Goal: Information Seeking & Learning: Find contact information

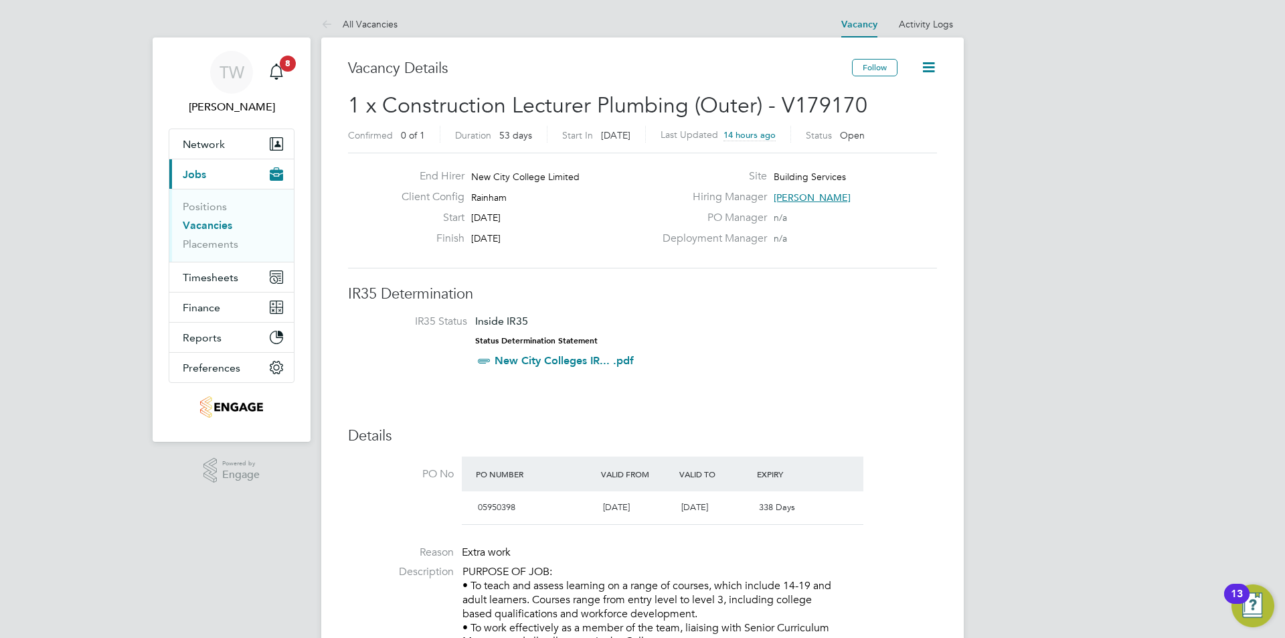
click at [209, 229] on link "Vacancies" at bounding box center [208, 225] width 50 height 13
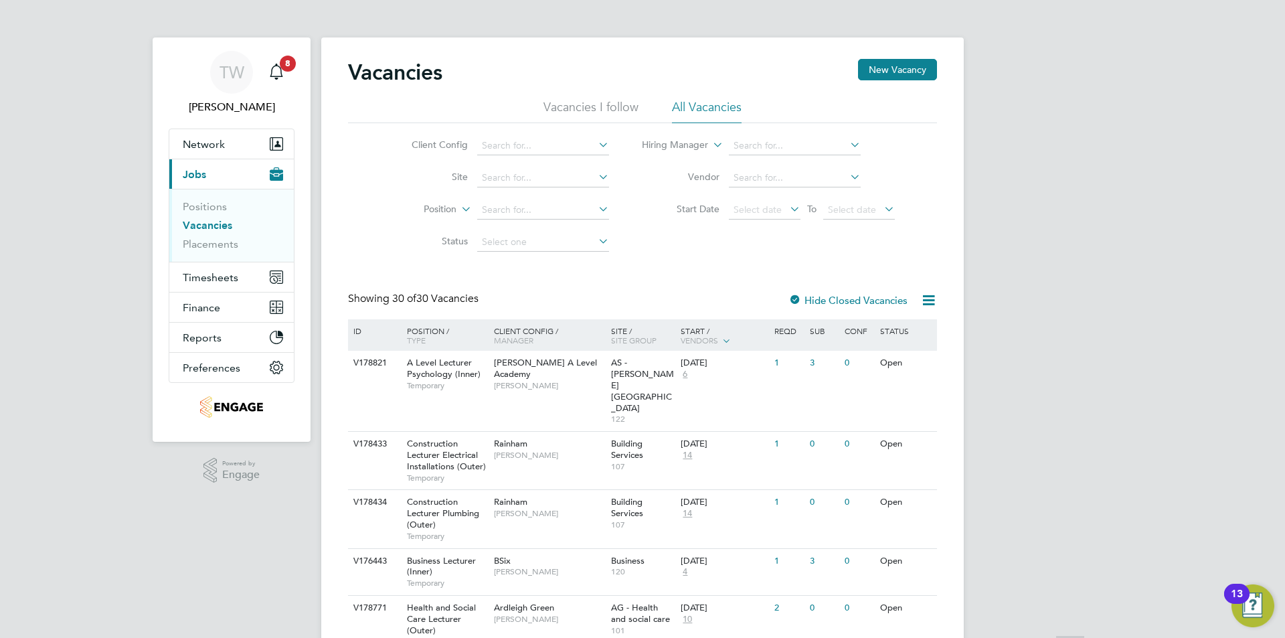
scroll to position [201, 0]
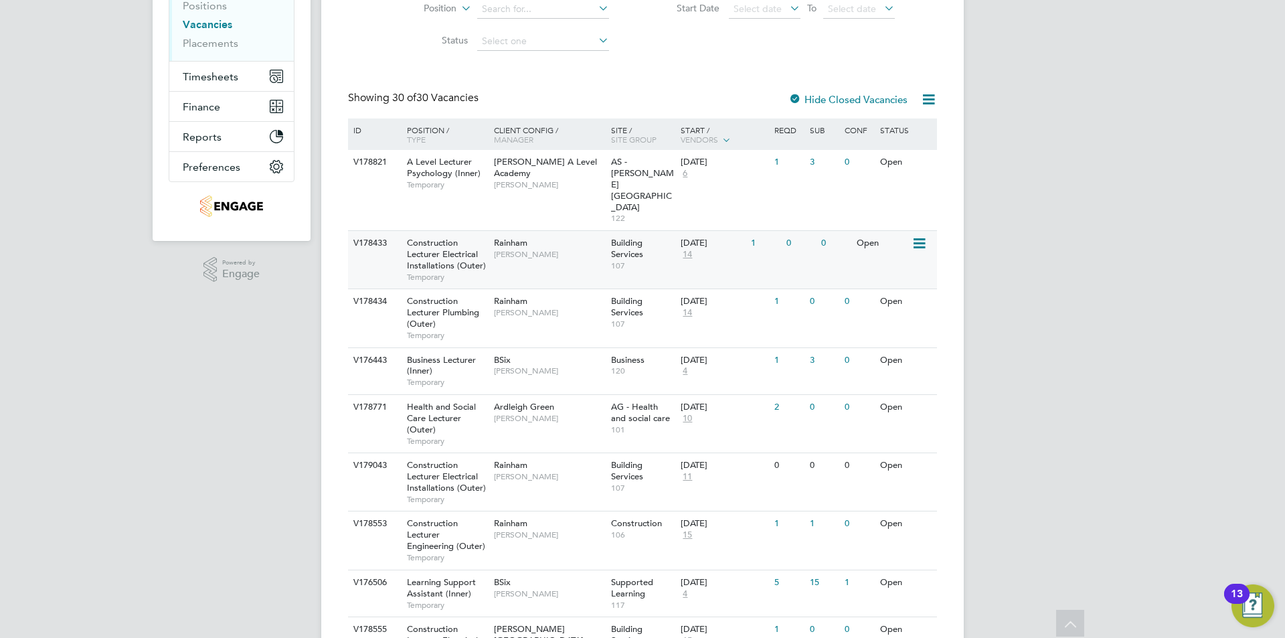
click at [454, 237] on span "Construction Lecturer Electrical Installations (Outer)" at bounding box center [446, 254] width 79 height 34
click at [546, 131] on div "Client Config / Manager" at bounding box center [548, 134] width 117 height 32
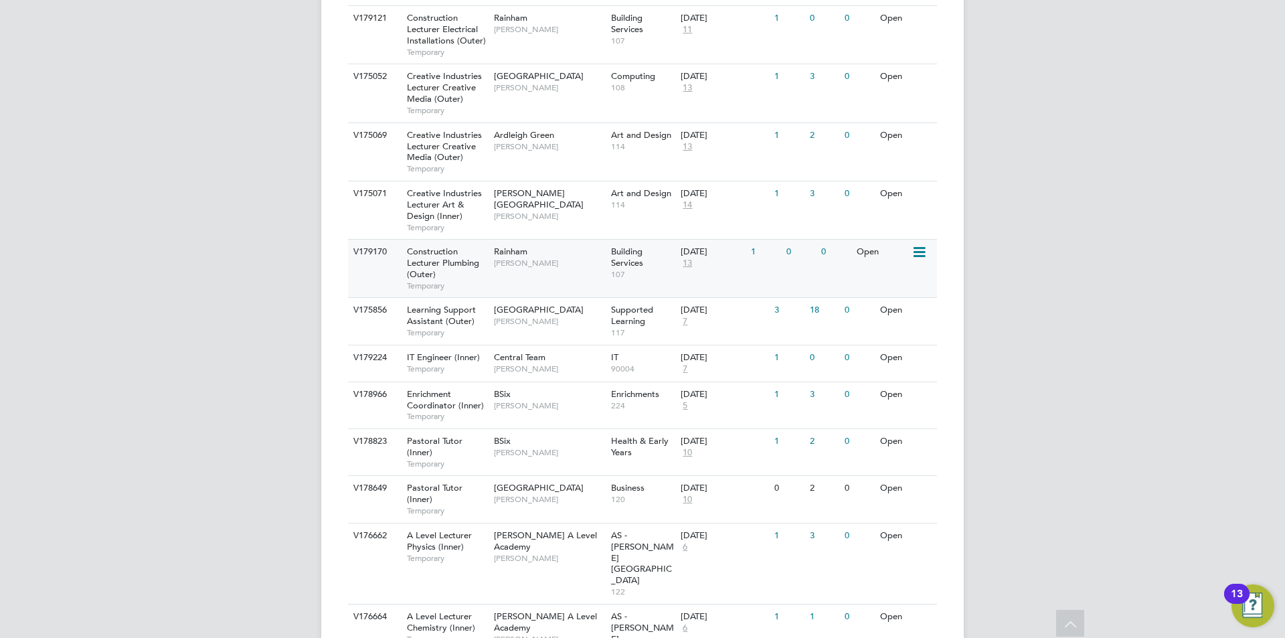
scroll to position [830, 0]
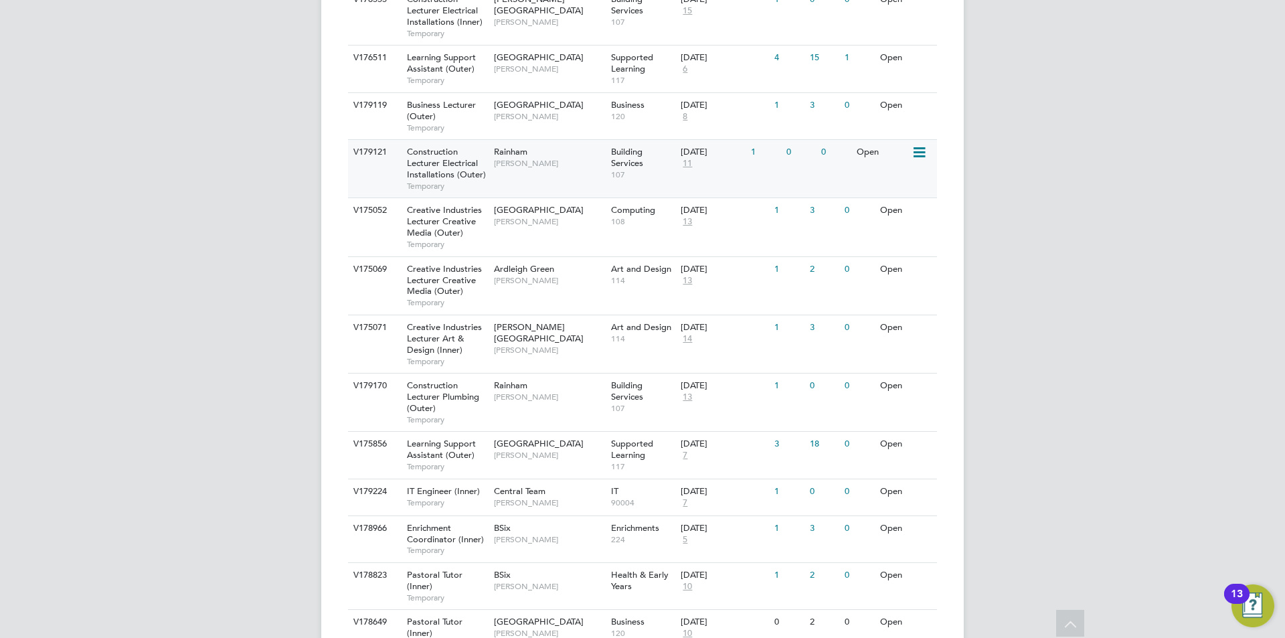
click at [523, 158] on span "[PERSON_NAME]" at bounding box center [549, 163] width 110 height 11
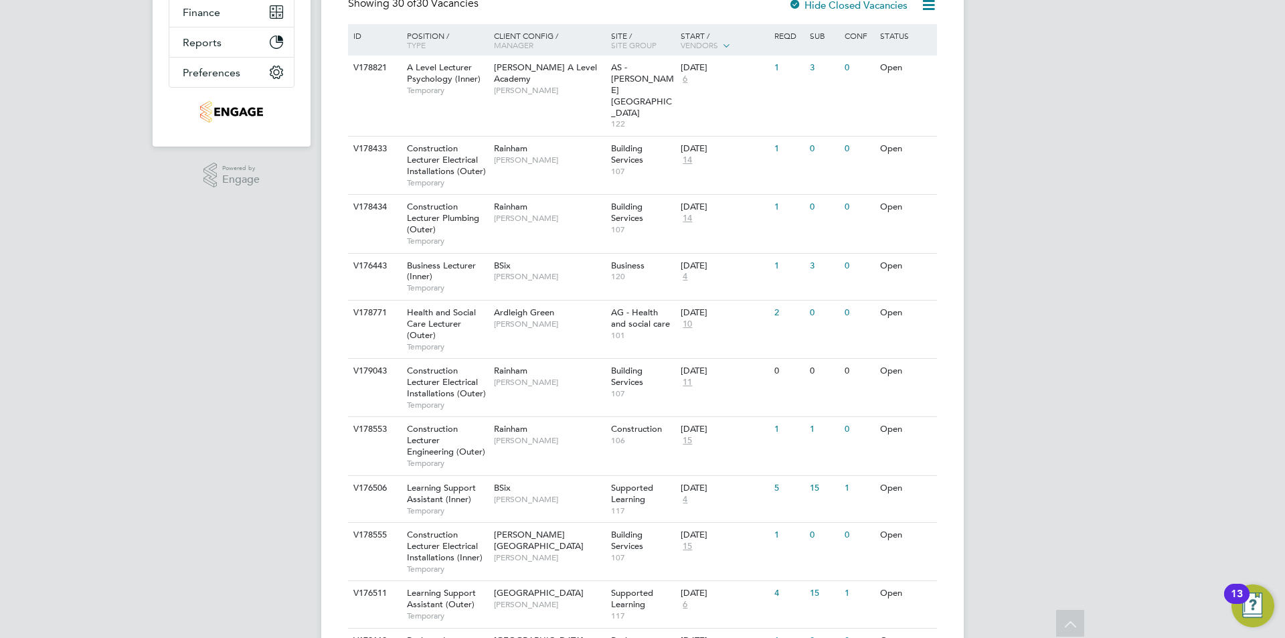
scroll to position [0, 0]
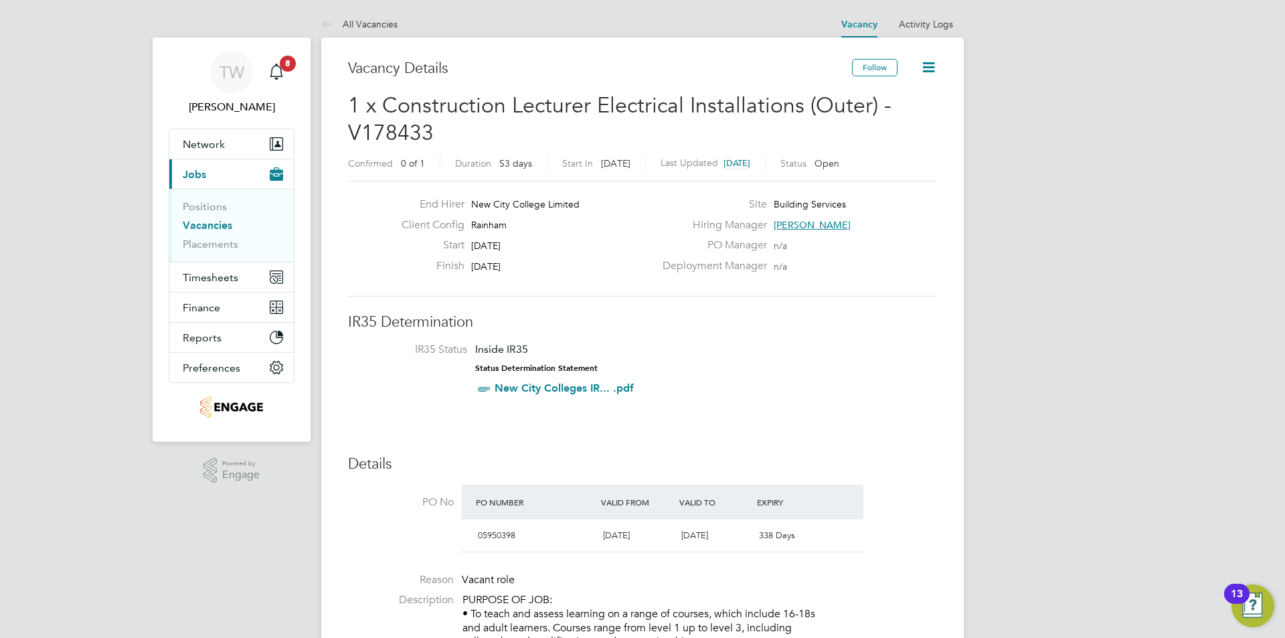
click at [228, 226] on link "Vacancies" at bounding box center [208, 225] width 50 height 13
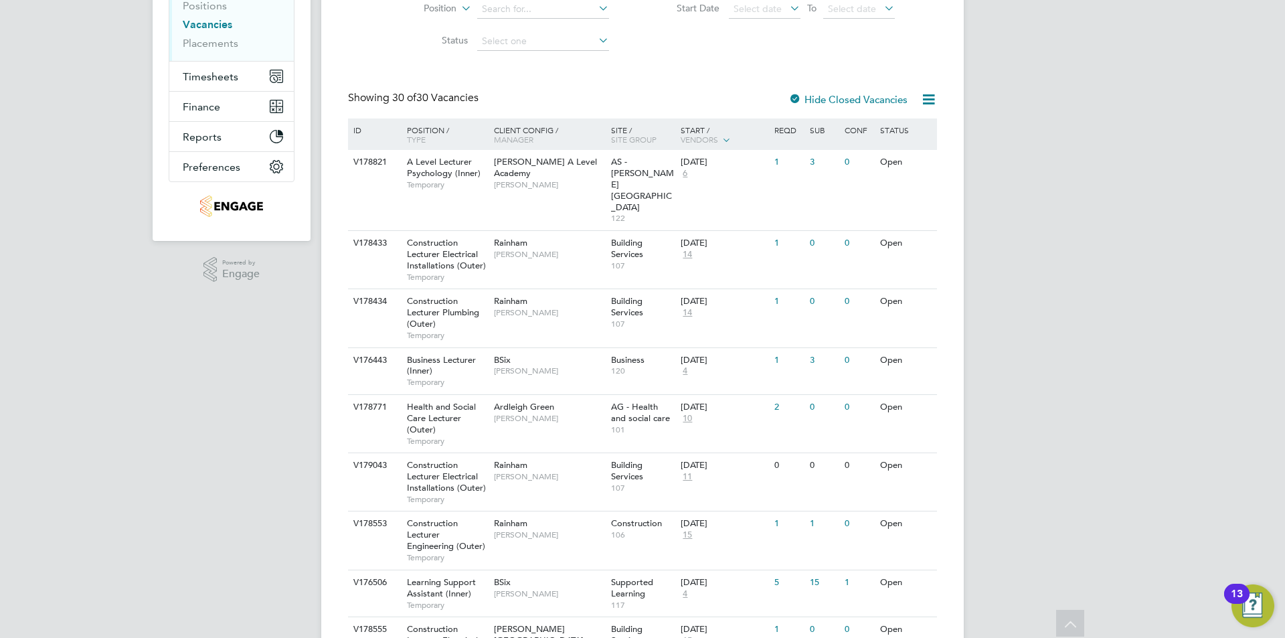
scroll to position [268, 0]
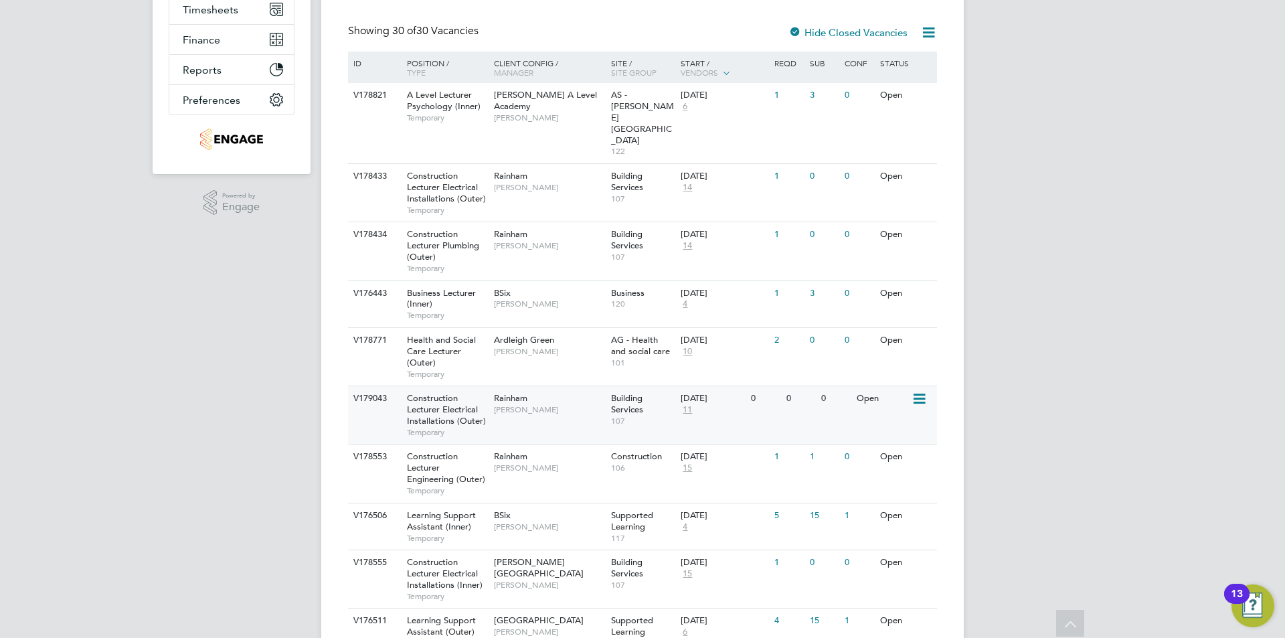
click at [440, 392] on span "Construction Lecturer Electrical Installations (Outer)" at bounding box center [446, 409] width 79 height 34
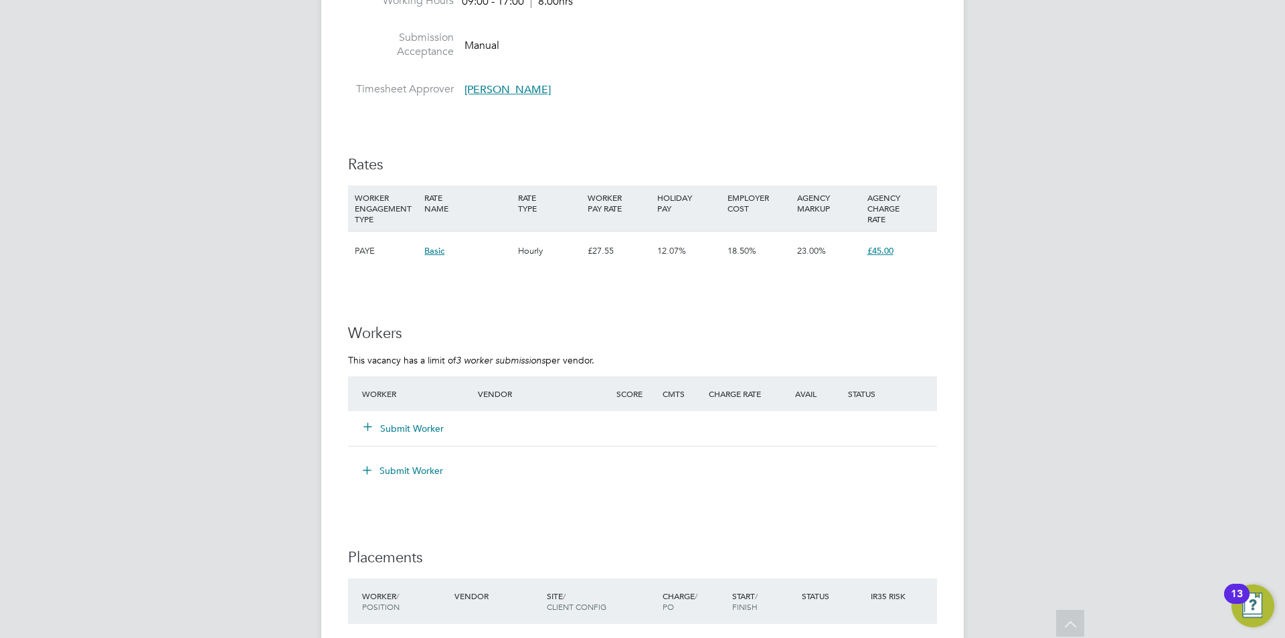
scroll to position [1917, 0]
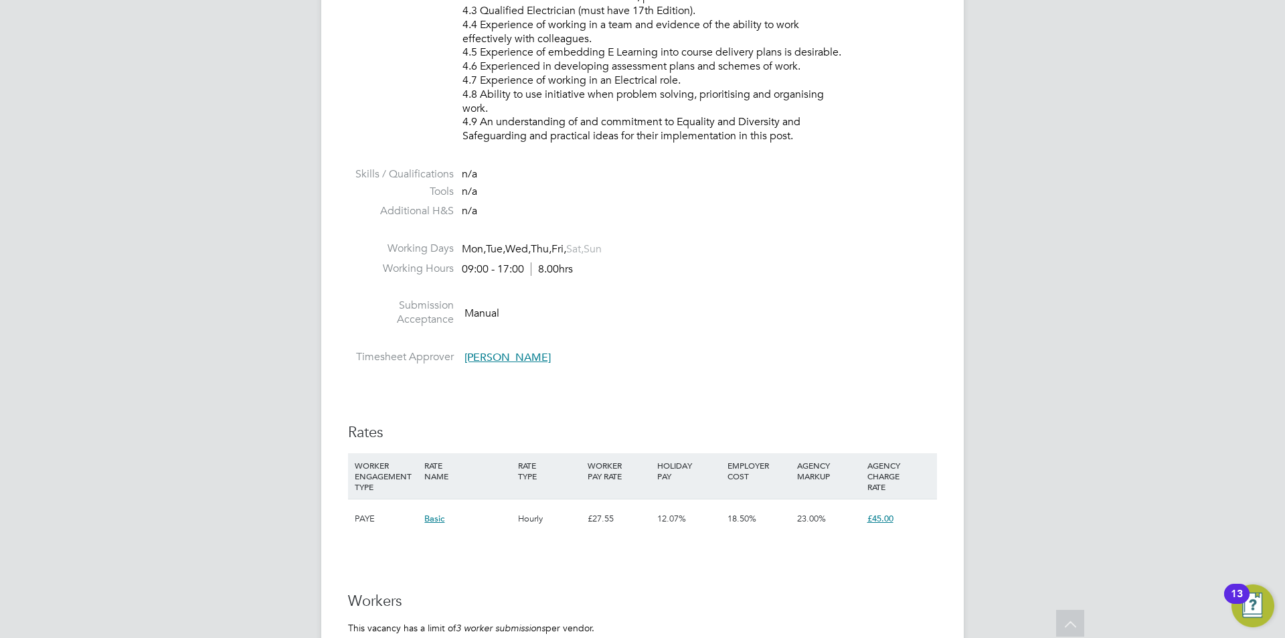
click at [486, 353] on span "[PERSON_NAME]" at bounding box center [507, 357] width 86 height 13
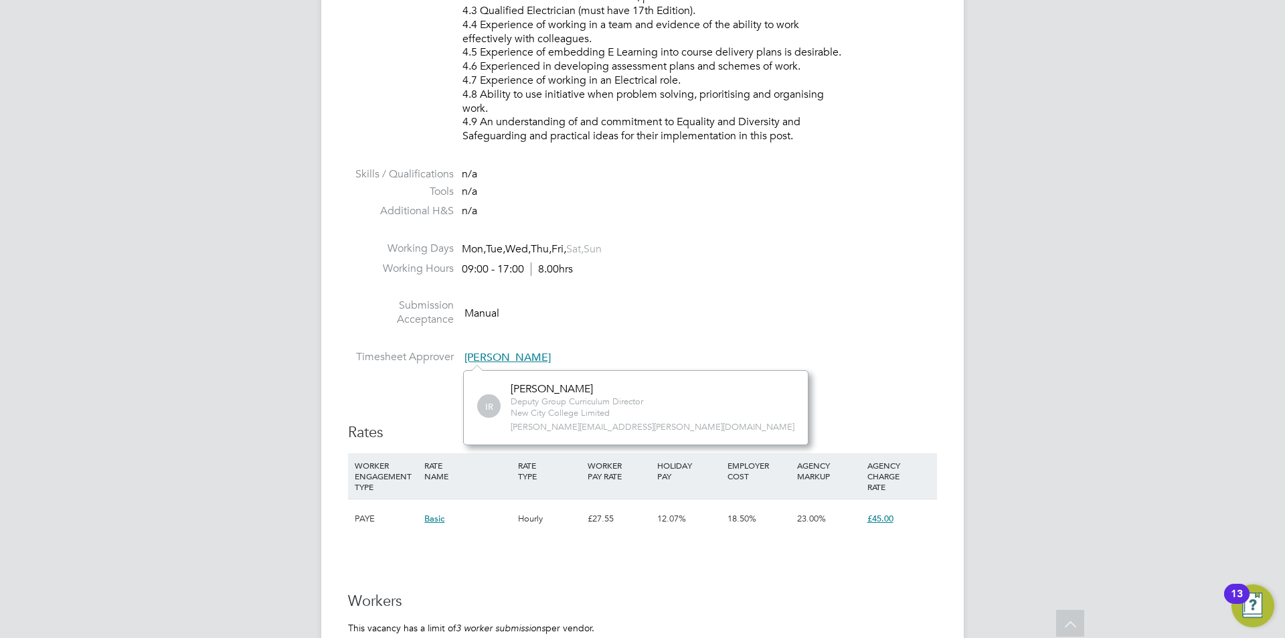
scroll to position [14, 36]
drag, startPoint x: 618, startPoint y: 424, endPoint x: 477, endPoint y: 437, distance: 141.8
click at [477, 437] on div "IR Ian Rist Deputy Group Curriculum Director New City College Limited ian.rist@…" at bounding box center [635, 407] width 345 height 75
copy span "ian.rist@ncclondon.ac.uk"
click at [878, 253] on li "Working Days Mon, Tue, Wed, Thu, Fri, Sat, Sun" at bounding box center [642, 252] width 589 height 20
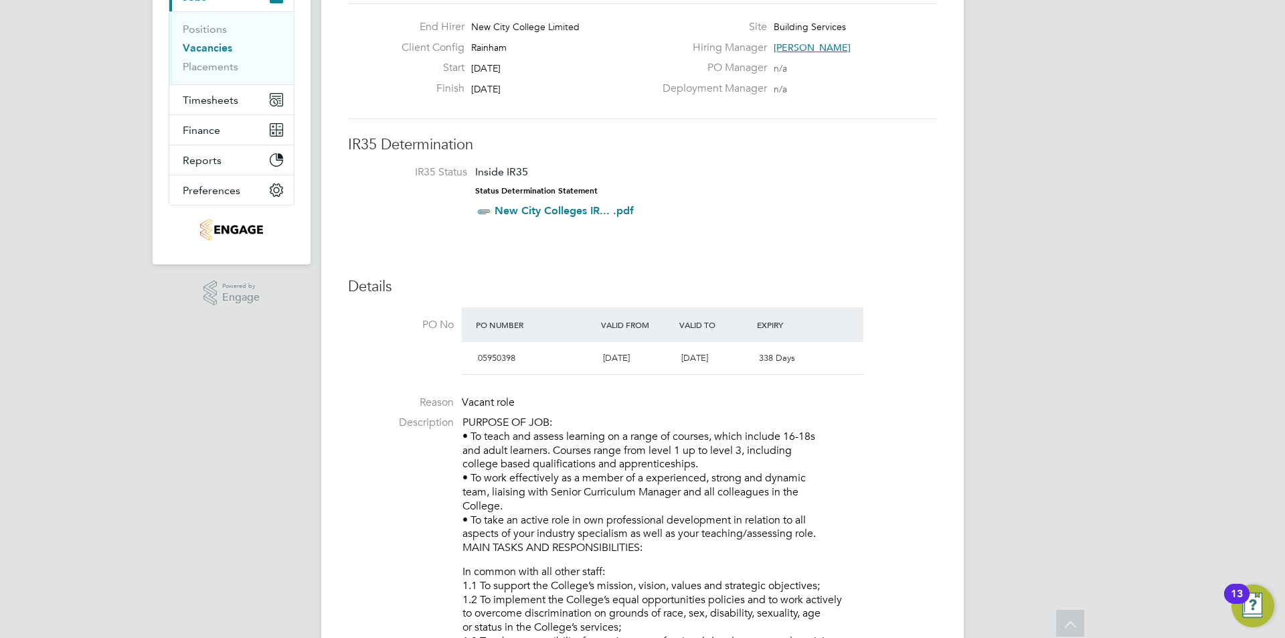
scroll to position [0, 0]
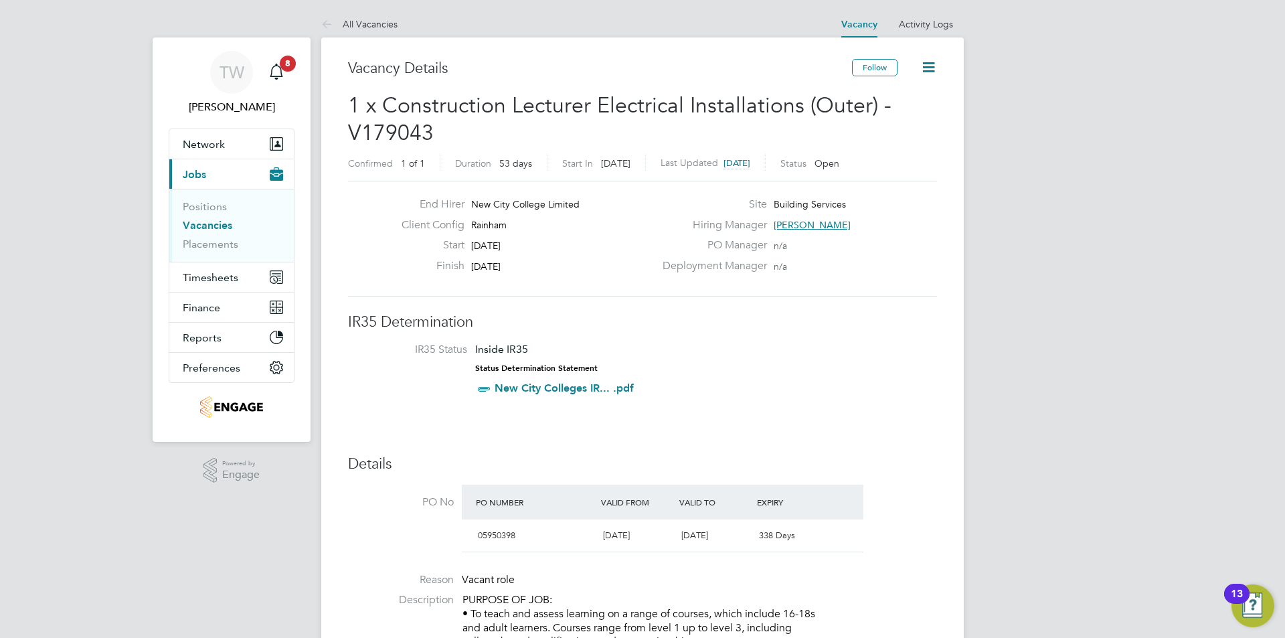
click at [203, 226] on link "Vacancies" at bounding box center [208, 225] width 50 height 13
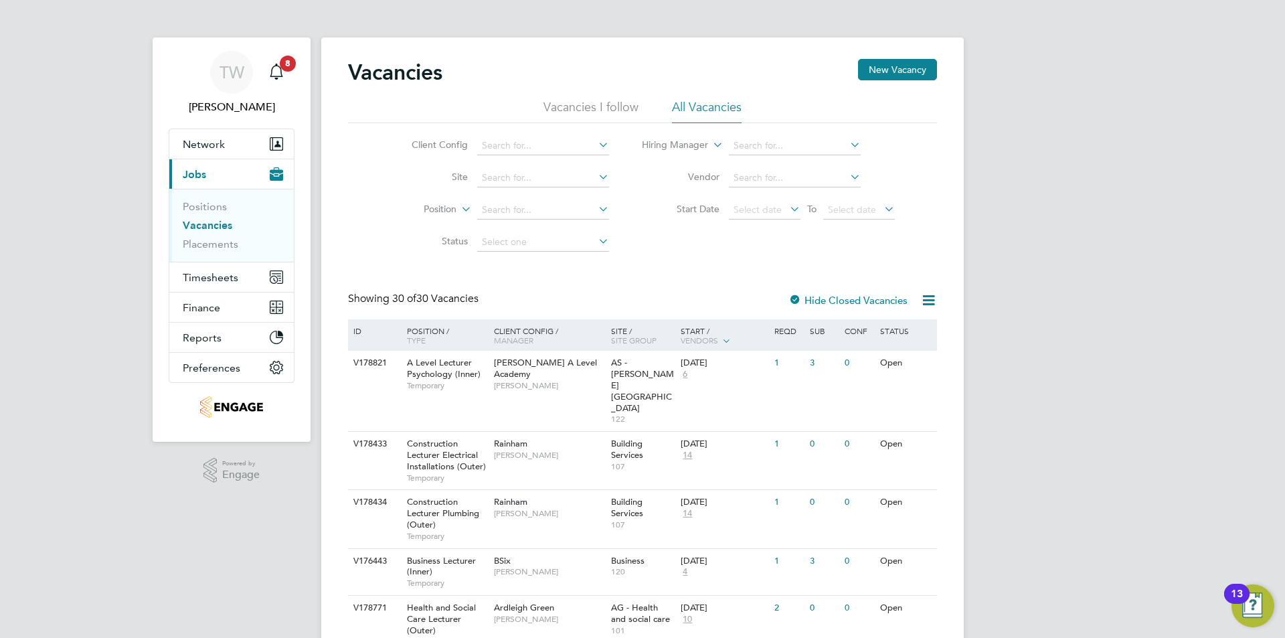
scroll to position [67, 0]
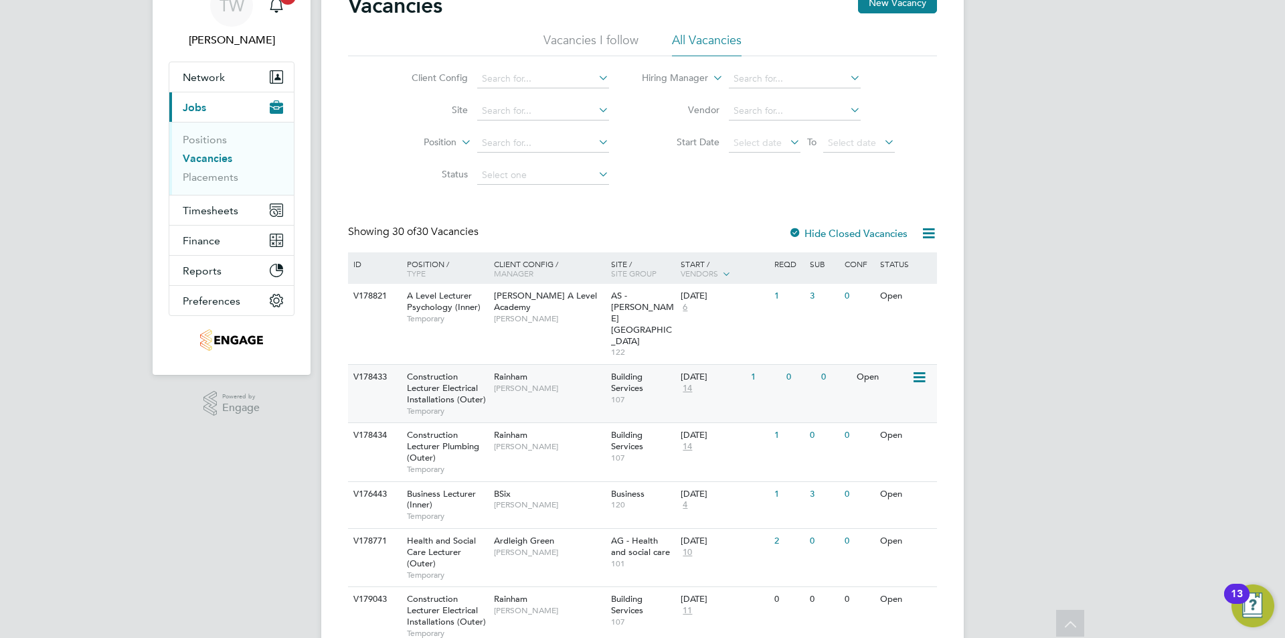
click at [483, 365] on div "Construction Lecturer Electrical Installations (Outer) Temporary" at bounding box center [444, 394] width 94 height 58
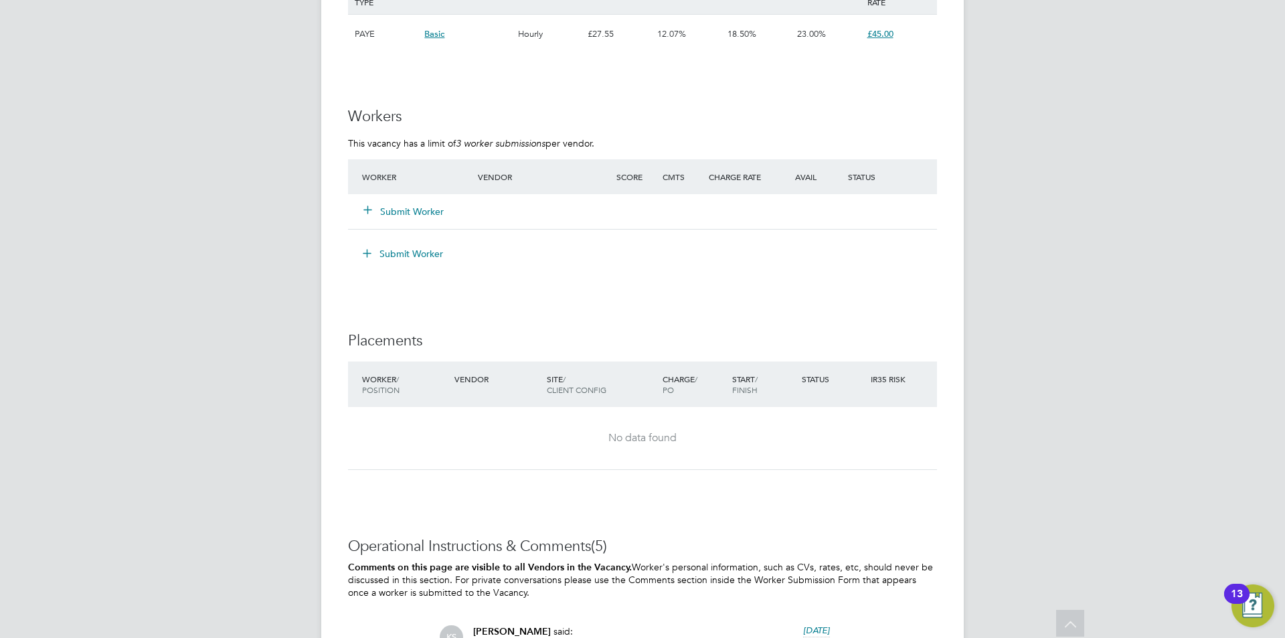
scroll to position [2335, 0]
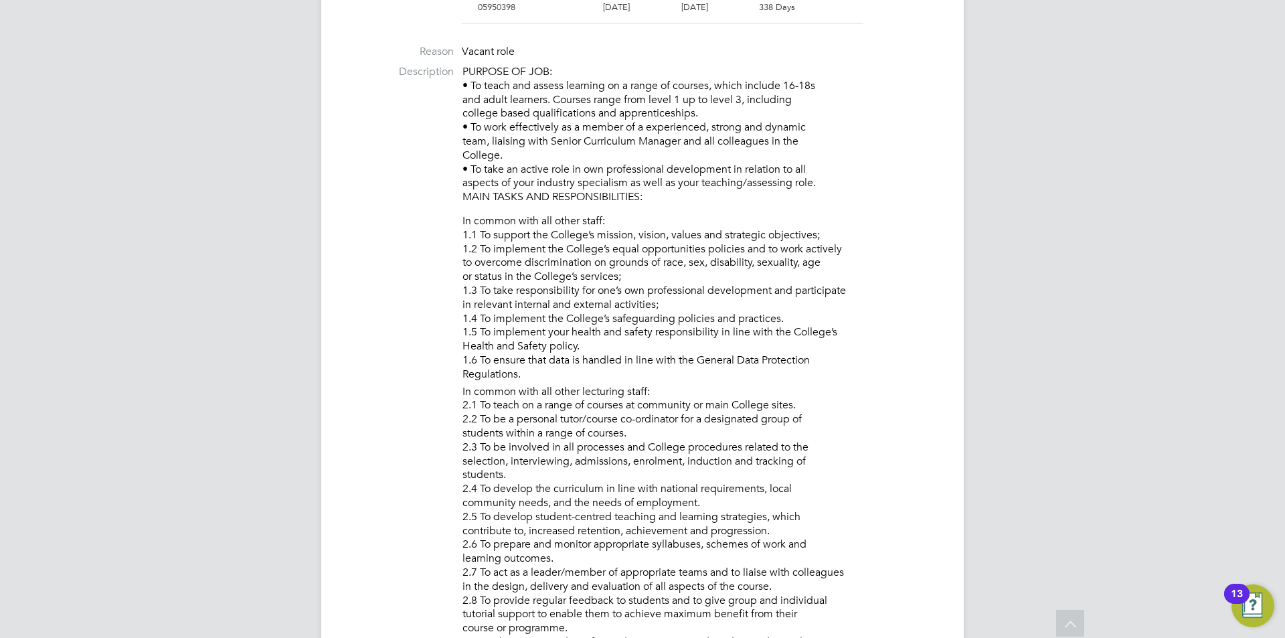
scroll to position [461, 0]
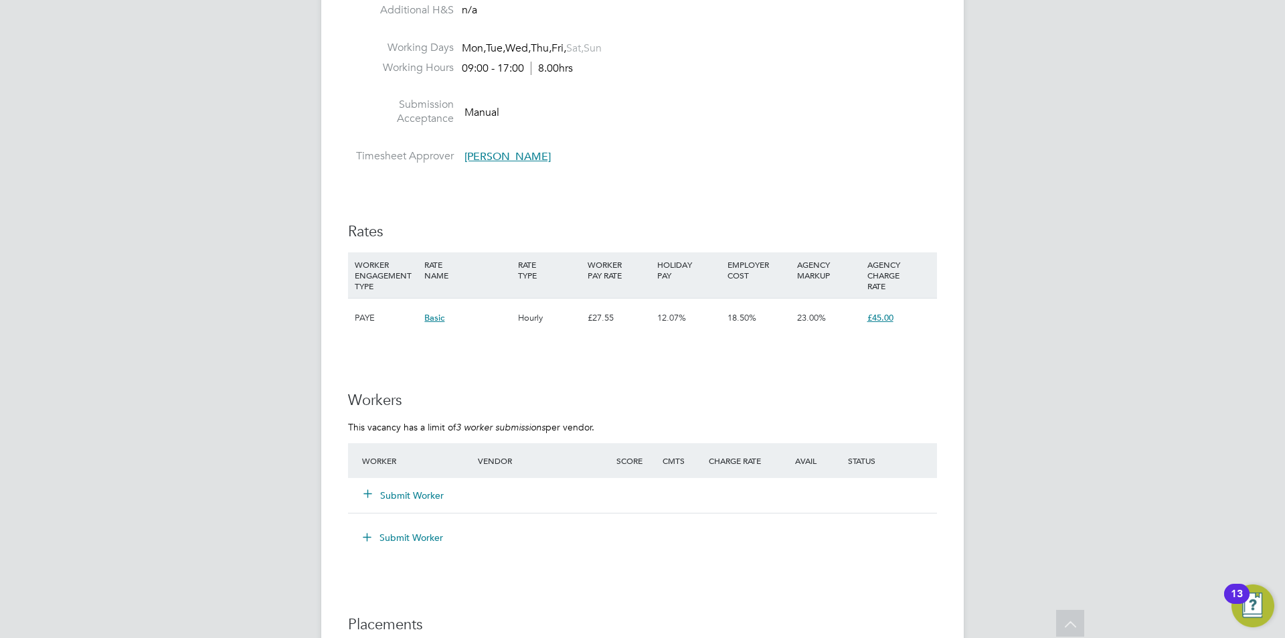
scroll to position [2051, 0]
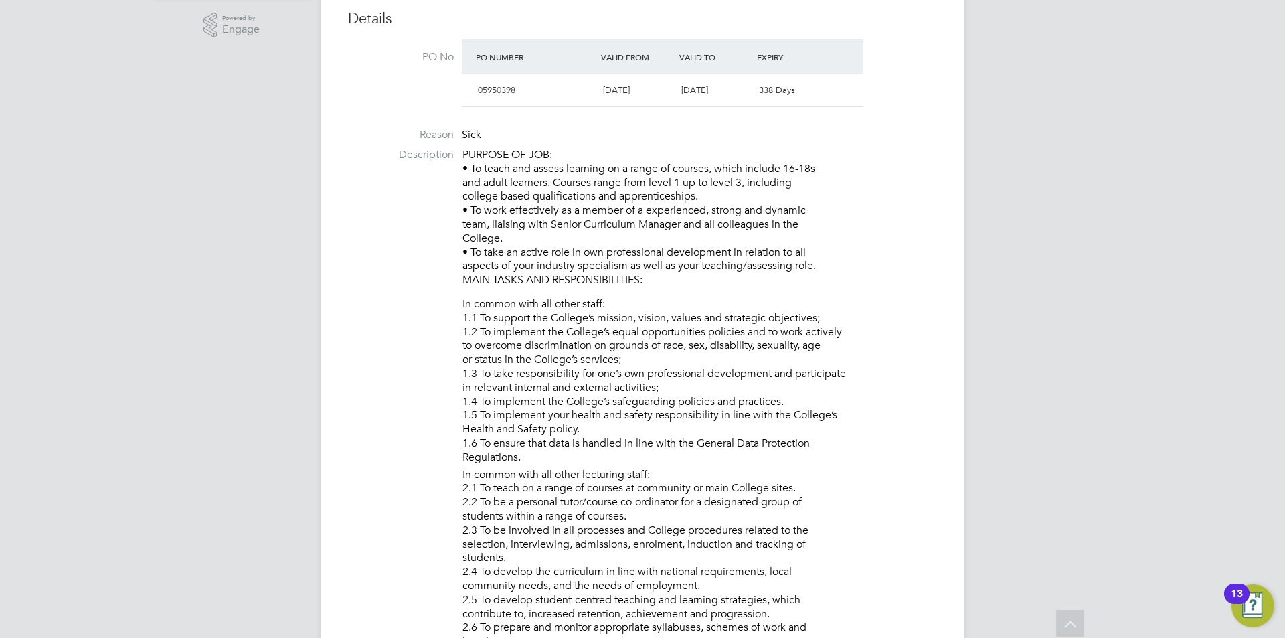
scroll to position [0, 0]
